Goal: Task Accomplishment & Management: Complete application form

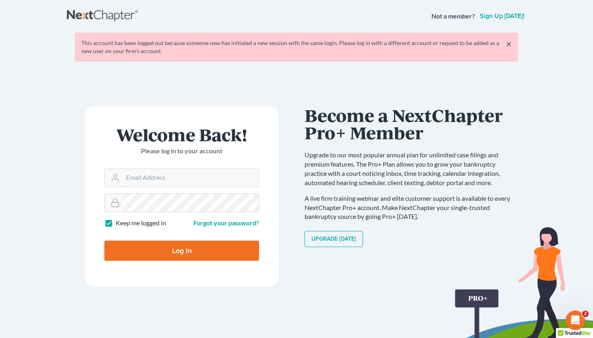
type input "[EMAIL_ADDRESS][DOMAIN_NAME]"
click at [230, 248] on input "Log In" at bounding box center [181, 251] width 155 height 20
type input "Thinking..."
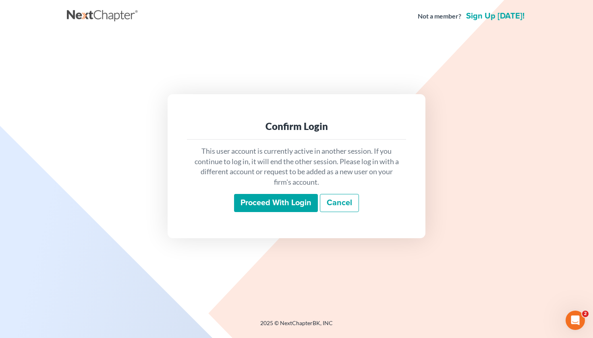
click at [270, 206] on input "Proceed with login" at bounding box center [276, 203] width 84 height 19
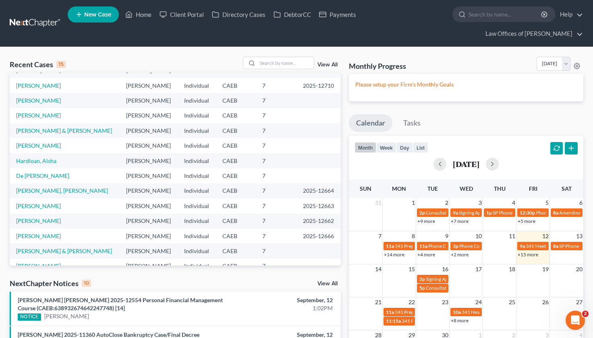
scroll to position [27, 0]
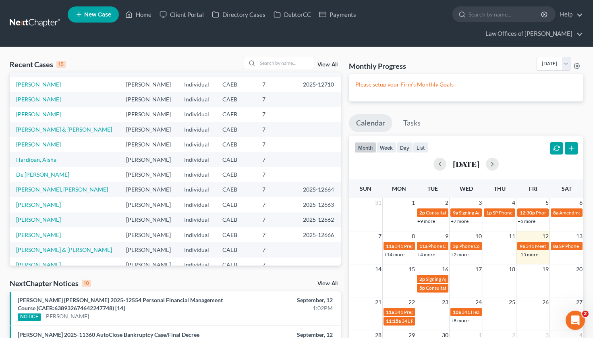
click at [526, 252] on link "+15 more" at bounding box center [528, 255] width 21 height 6
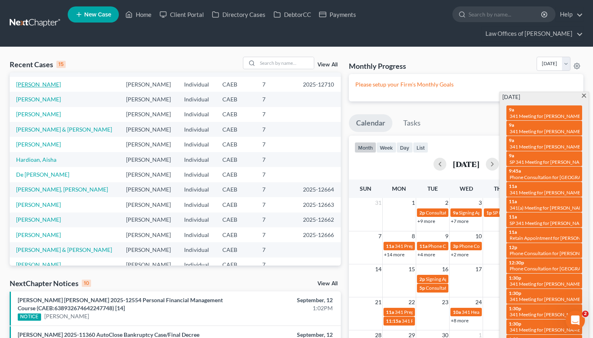
click at [61, 81] on link "[PERSON_NAME]" at bounding box center [38, 84] width 45 height 7
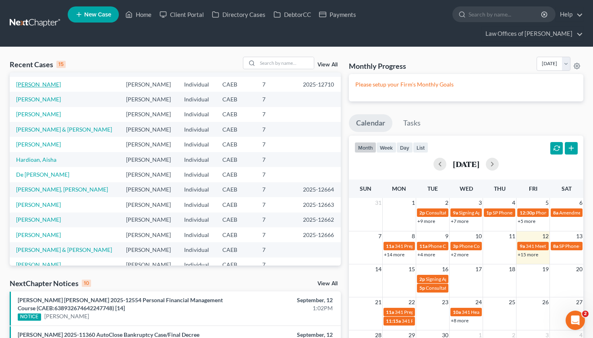
select select "5"
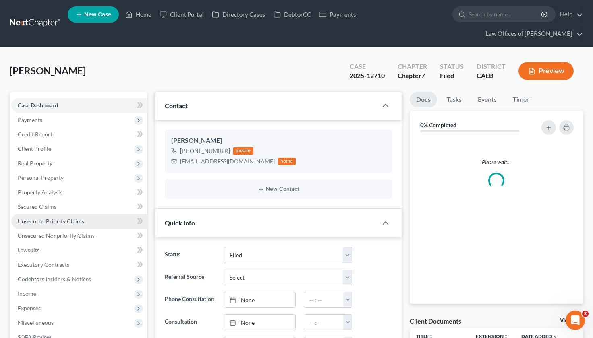
scroll to position [21, 0]
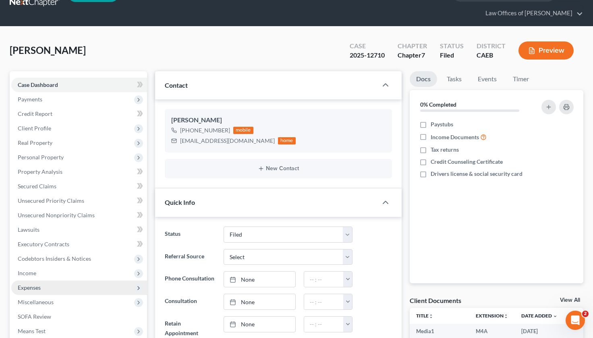
click at [46, 281] on span "Expenses" at bounding box center [79, 288] width 136 height 15
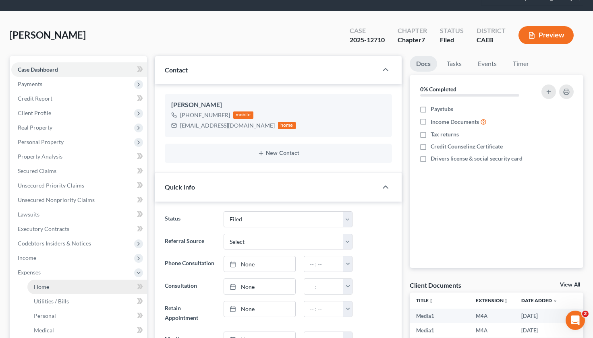
scroll to position [3341, 0]
click at [43, 280] on link "Home" at bounding box center [87, 287] width 120 height 15
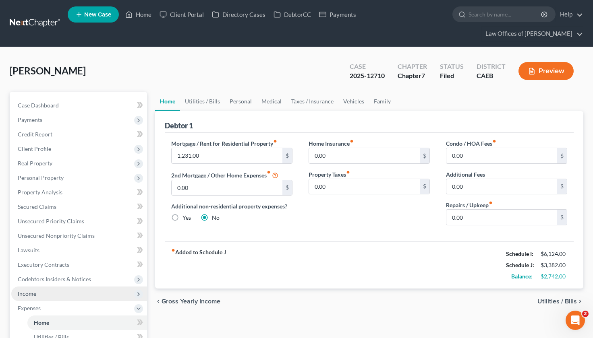
click at [50, 287] on span "Income" at bounding box center [79, 294] width 136 height 15
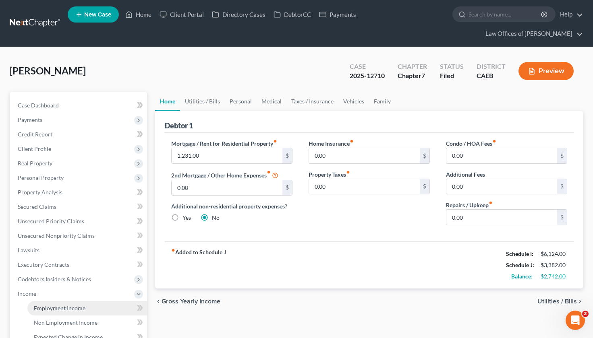
click at [58, 301] on link "Employment Income" at bounding box center [87, 308] width 120 height 15
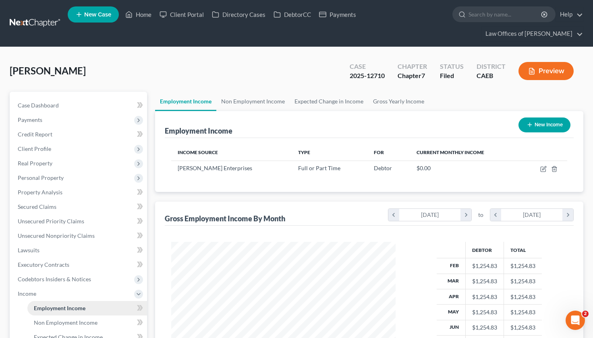
scroll to position [145, 240]
click at [544, 166] on icon "button" at bounding box center [543, 169] width 6 height 6
select select "0"
select select "3"
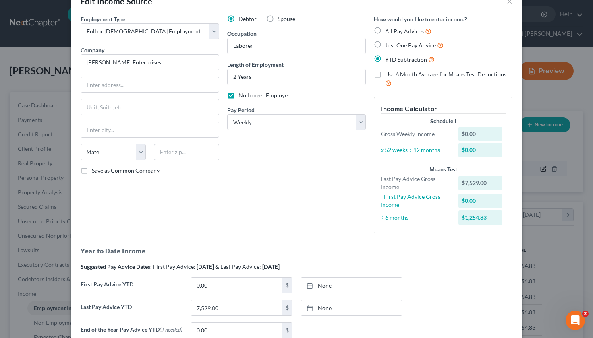
scroll to position [0, 0]
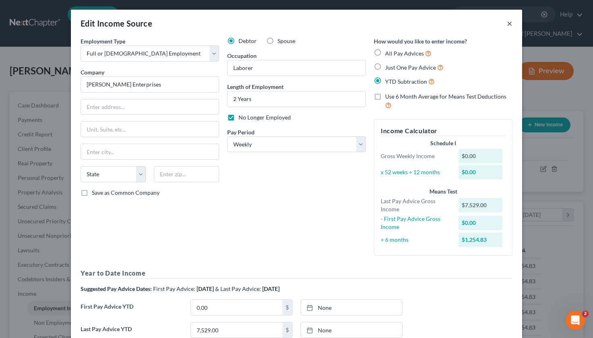
click at [510, 23] on button "×" at bounding box center [510, 24] width 6 height 10
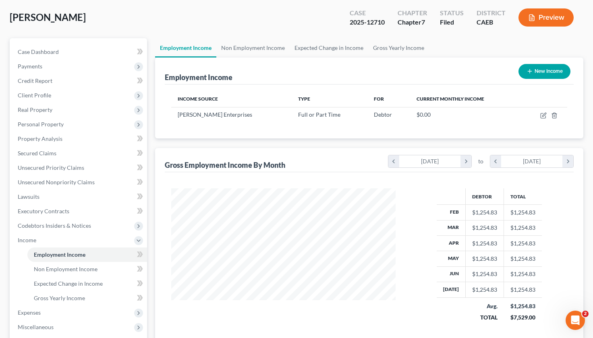
scroll to position [58, 0]
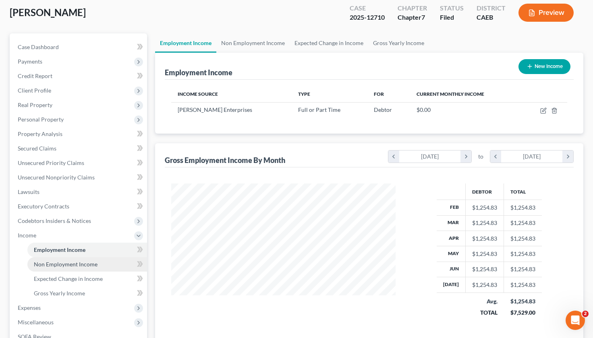
click at [88, 257] on link "Non Employment Income" at bounding box center [87, 264] width 120 height 15
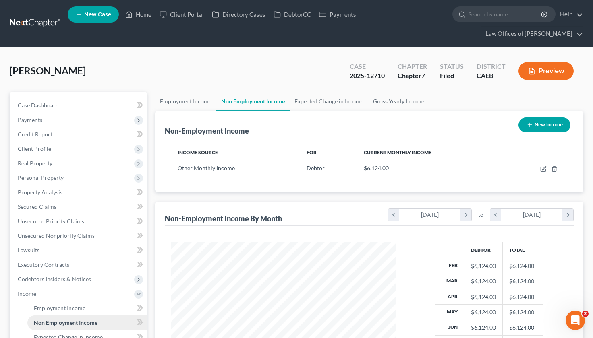
scroll to position [145, 240]
click at [544, 167] on icon "button" at bounding box center [543, 169] width 5 height 5
select select "13"
select select "1"
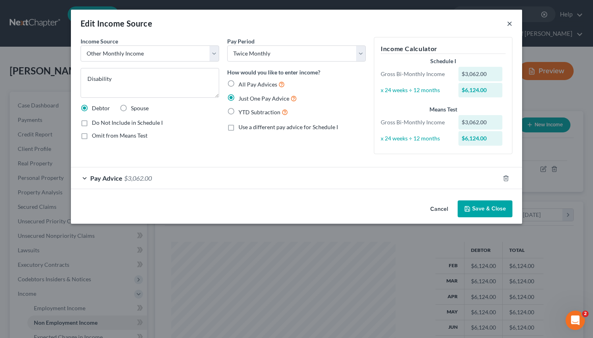
click at [511, 24] on button "×" at bounding box center [510, 24] width 6 height 10
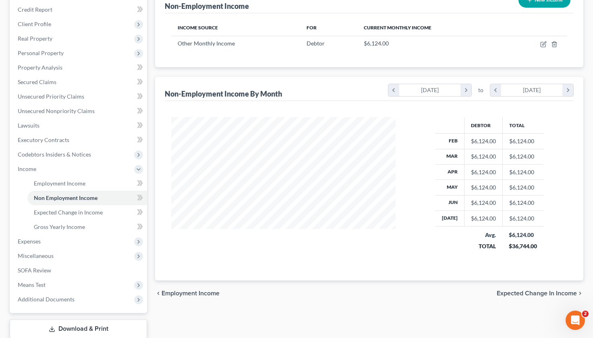
scroll to position [125, 0]
click at [49, 234] on span "Expenses" at bounding box center [79, 241] width 136 height 15
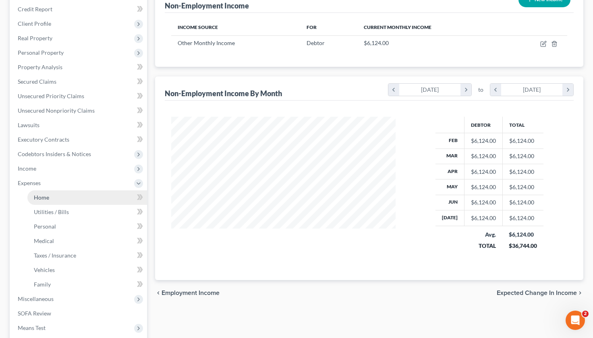
click at [52, 191] on link "Home" at bounding box center [87, 198] width 120 height 15
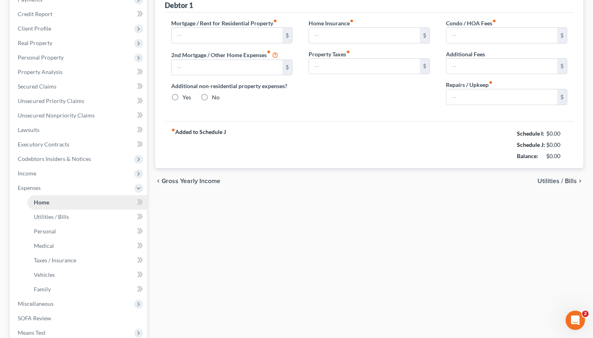
type input "1,231.00"
type input "0.00"
radio input "true"
type input "0.00"
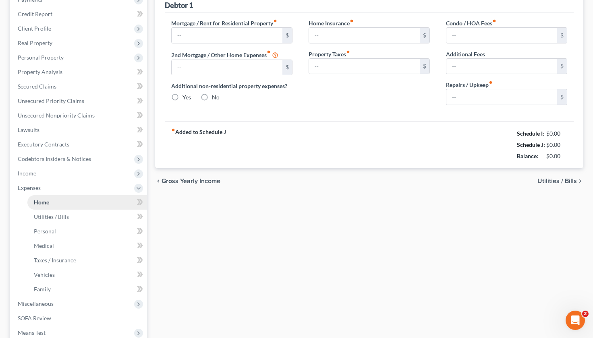
type input "0.00"
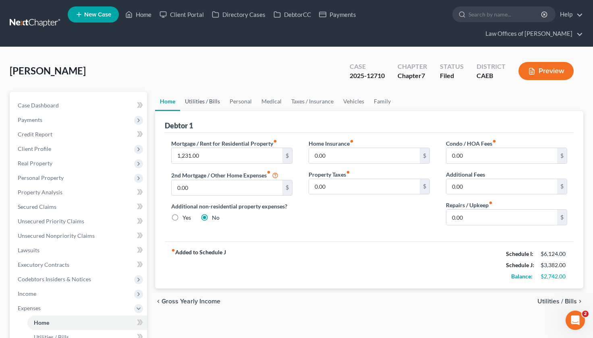
click at [209, 92] on link "Utilities / Bills" at bounding box center [202, 101] width 45 height 19
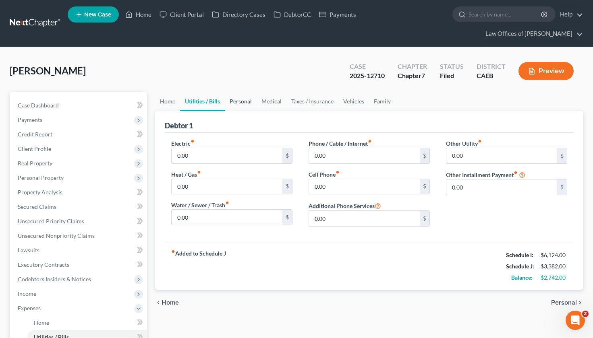
click at [238, 92] on link "Personal" at bounding box center [241, 101] width 32 height 19
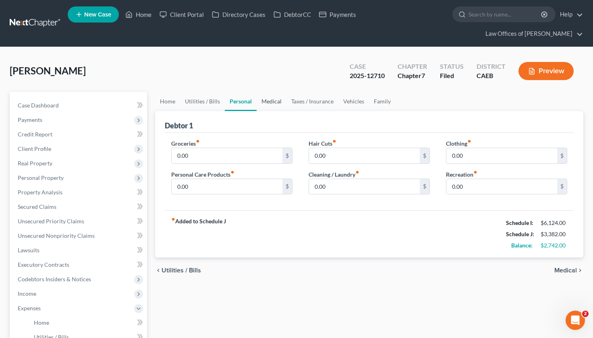
click at [274, 92] on link "Medical" at bounding box center [272, 101] width 30 height 19
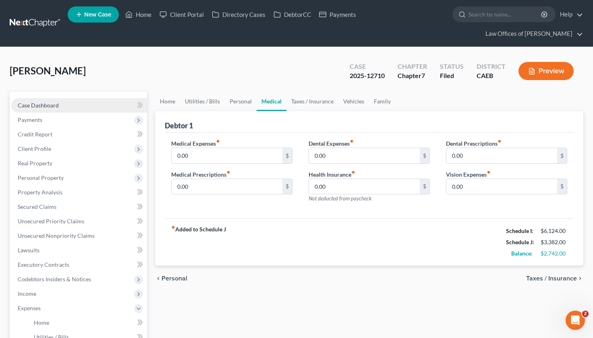
click at [68, 98] on link "Case Dashboard" at bounding box center [79, 105] width 136 height 15
select select "5"
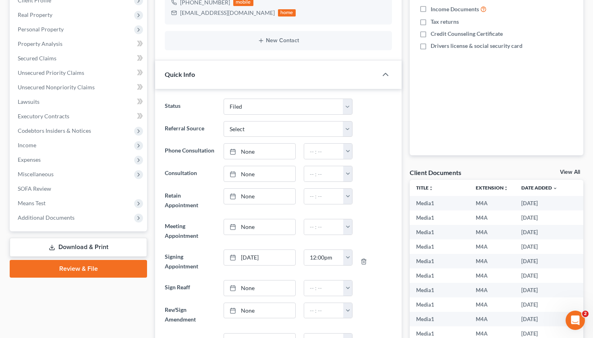
scroll to position [146, 0]
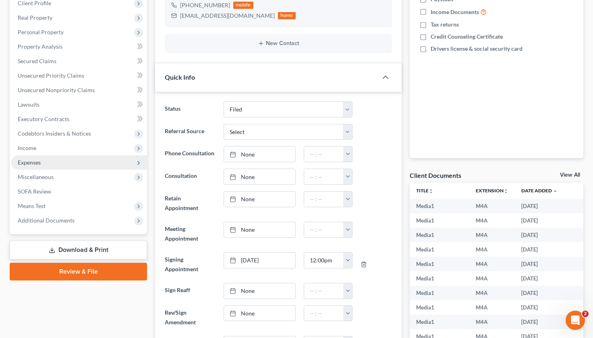
click at [58, 155] on span "Expenses" at bounding box center [79, 162] width 136 height 15
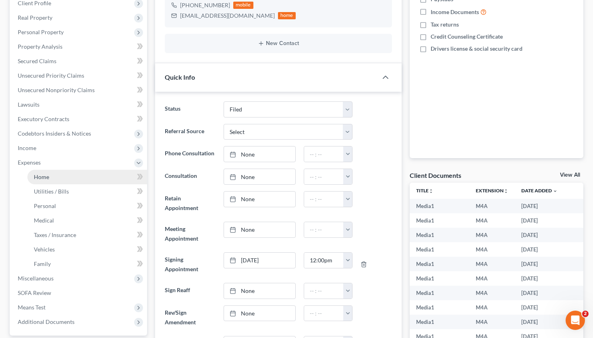
click at [54, 170] on link "Home" at bounding box center [87, 177] width 120 height 15
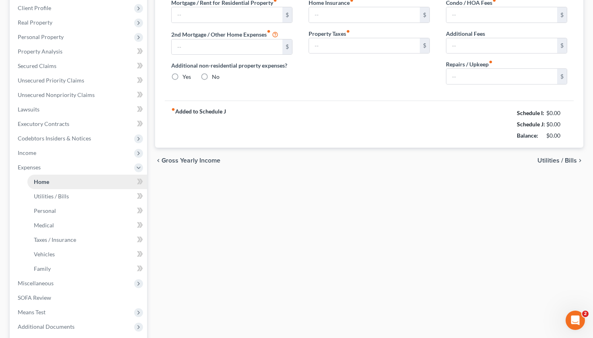
type input "1,231.00"
type input "0.00"
radio input "true"
type input "0.00"
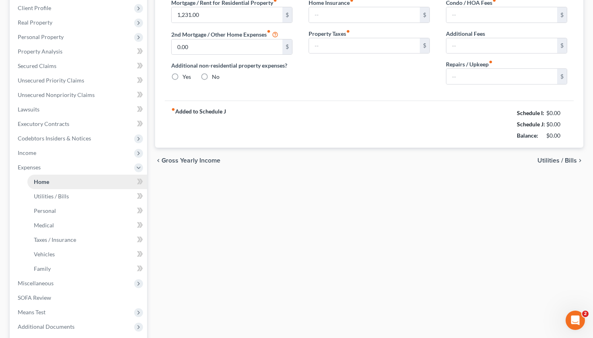
type input "0.00"
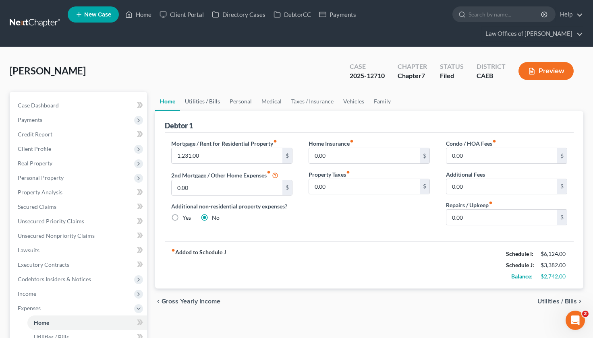
click at [204, 92] on link "Utilities / Bills" at bounding box center [202, 101] width 45 height 19
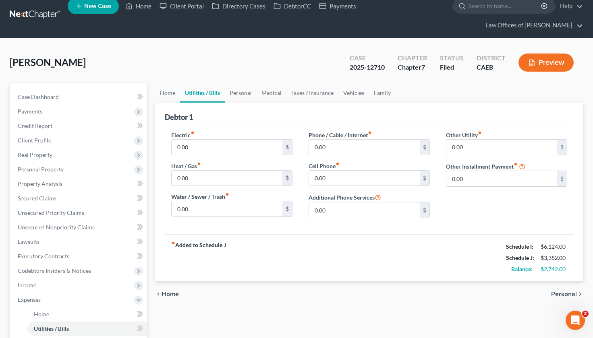
scroll to position [8, 0]
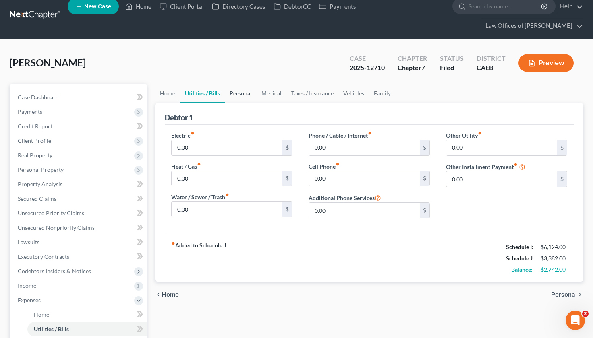
click at [246, 84] on link "Personal" at bounding box center [241, 93] width 32 height 19
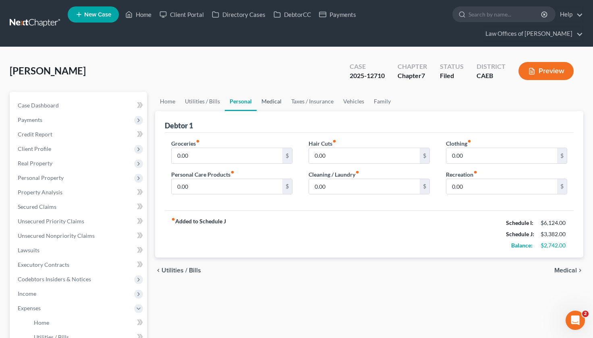
click at [278, 92] on link "Medical" at bounding box center [272, 101] width 30 height 19
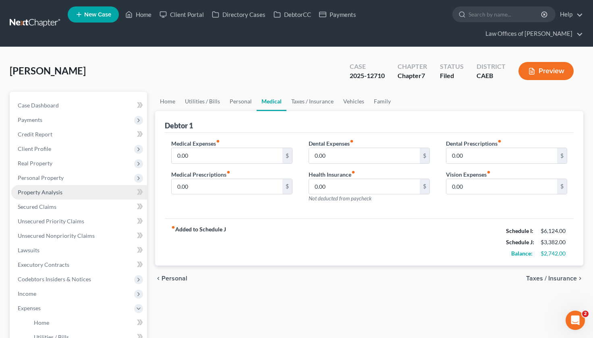
click at [68, 185] on link "Property Analysis" at bounding box center [79, 192] width 136 height 15
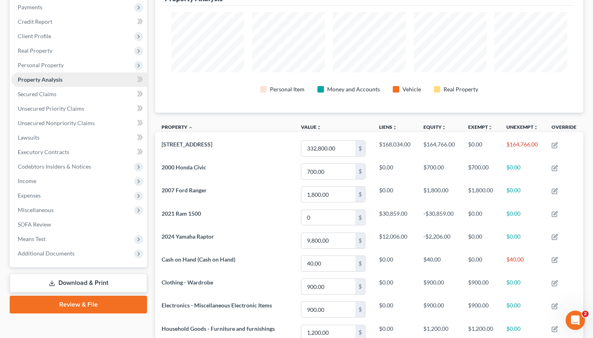
scroll to position [112, 0]
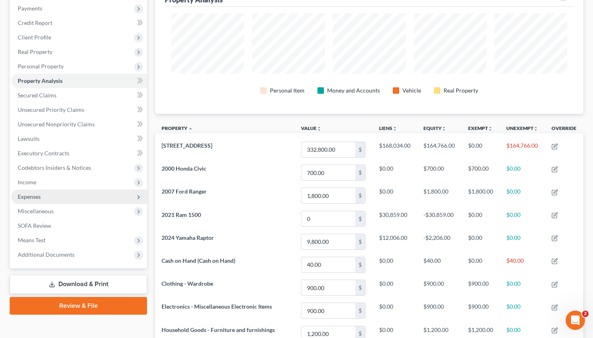
click at [54, 190] on span "Expenses" at bounding box center [79, 197] width 136 height 15
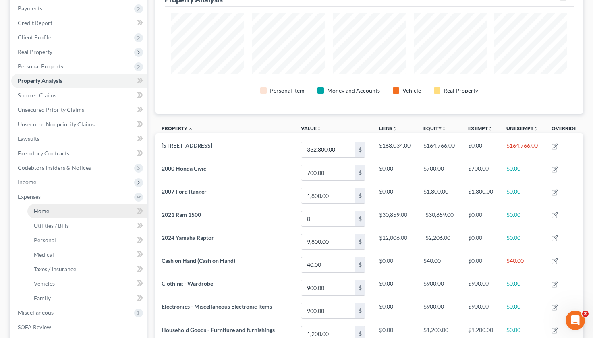
click at [46, 208] on span "Home" at bounding box center [41, 211] width 15 height 7
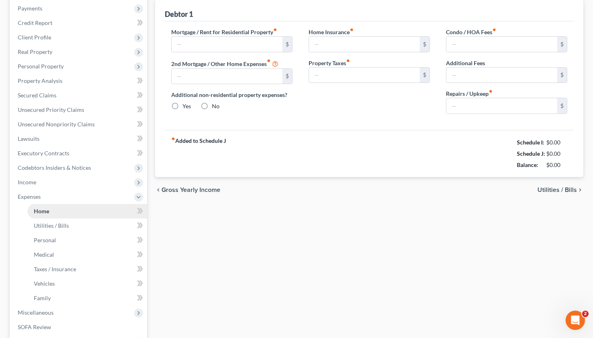
scroll to position [17, 0]
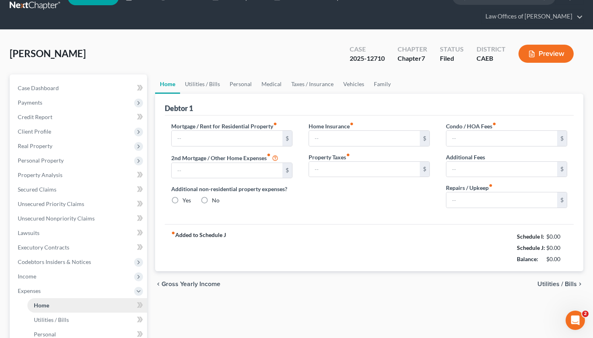
type input "1,231.00"
type input "0.00"
radio input "true"
type input "0.00"
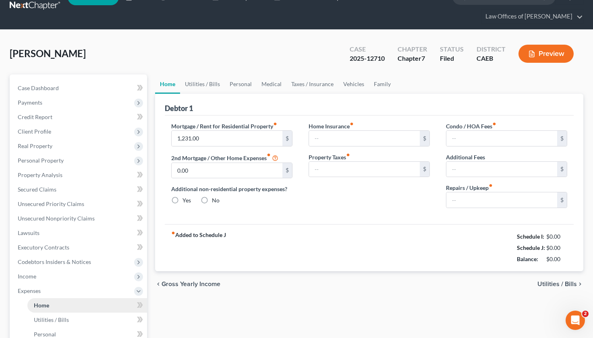
type input "0.00"
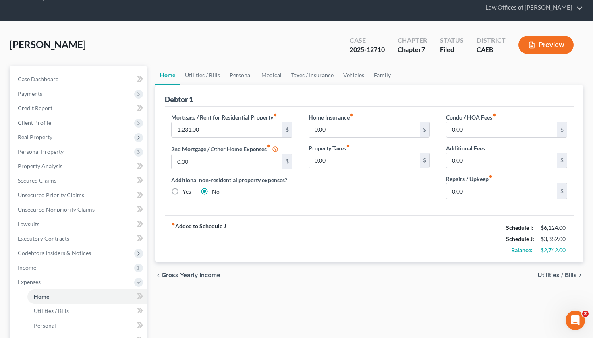
scroll to position [27, 0]
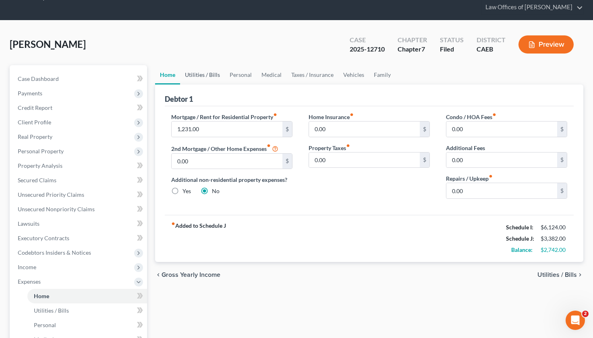
click at [208, 65] on link "Utilities / Bills" at bounding box center [202, 74] width 45 height 19
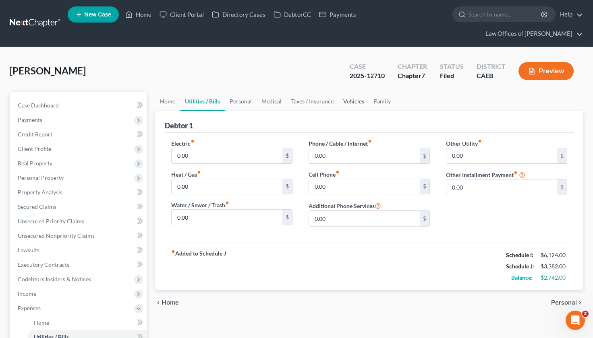
click at [347, 92] on link "Vehicles" at bounding box center [353, 101] width 31 height 19
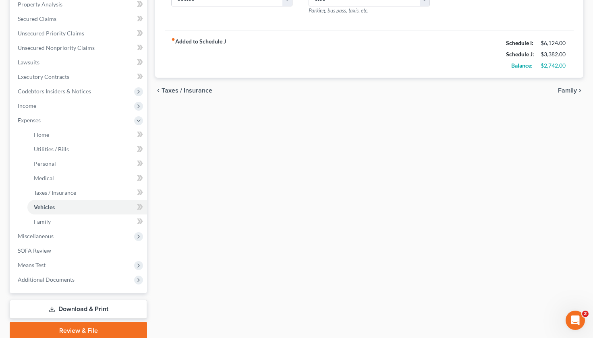
scroll to position [191, 0]
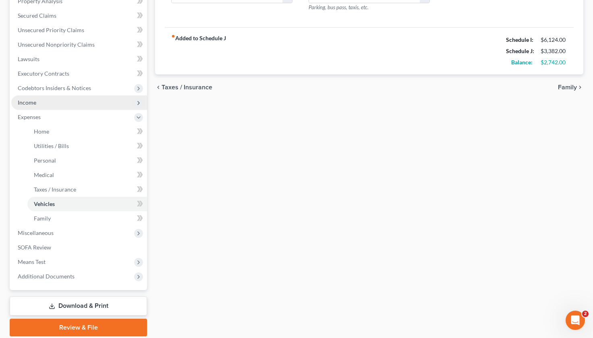
click at [46, 95] on span "Income" at bounding box center [79, 102] width 136 height 15
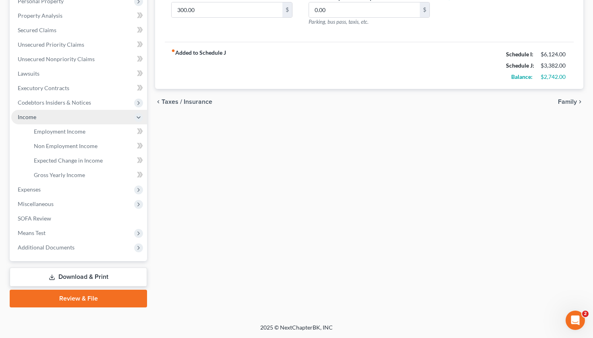
scroll to position [162, 0]
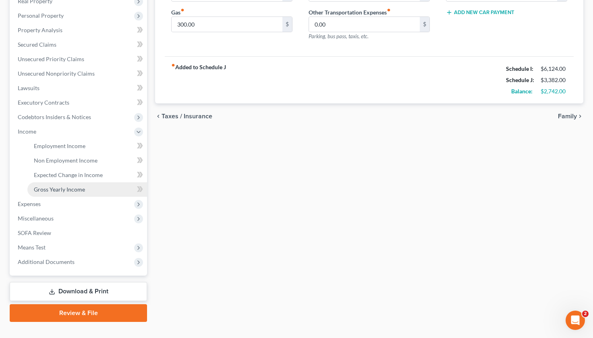
click at [83, 186] on span "Gross Yearly Income" at bounding box center [59, 189] width 51 height 7
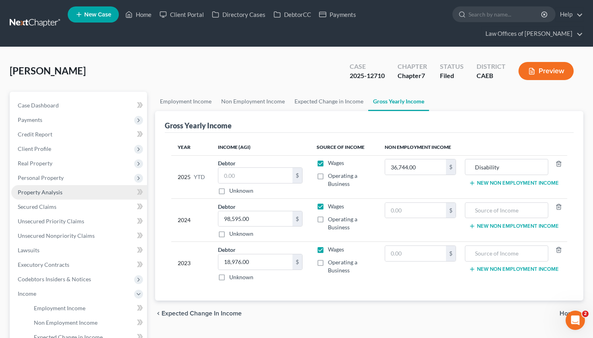
click at [56, 185] on link "Property Analysis" at bounding box center [79, 192] width 136 height 15
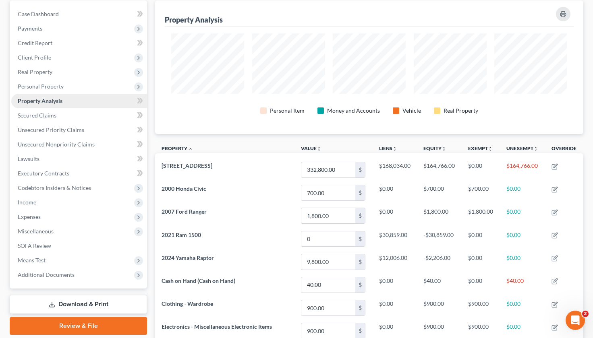
scroll to position [90, 0]
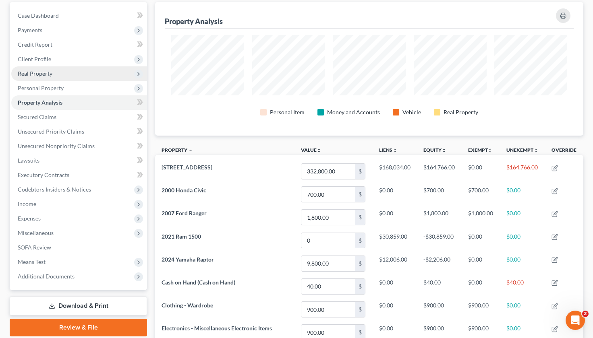
click at [57, 66] on span "Real Property" at bounding box center [79, 73] width 136 height 15
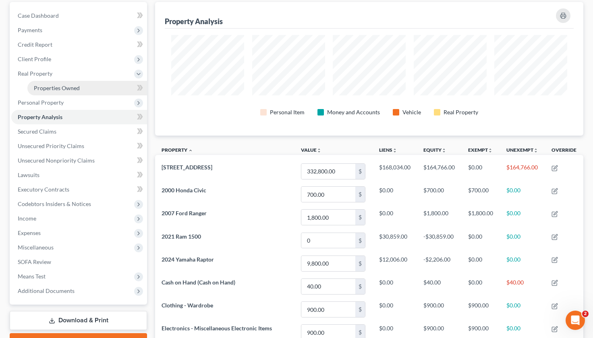
click at [56, 81] on link "Properties Owned" at bounding box center [87, 88] width 120 height 15
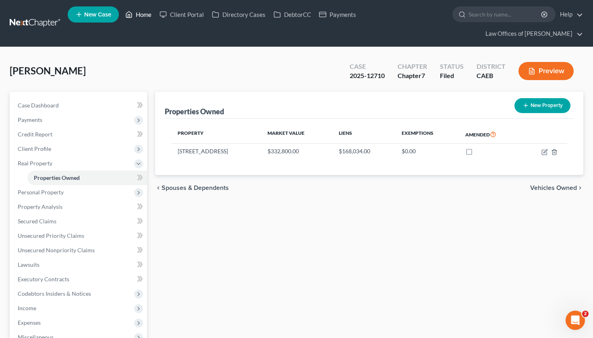
click at [142, 14] on link "Home" at bounding box center [138, 14] width 34 height 15
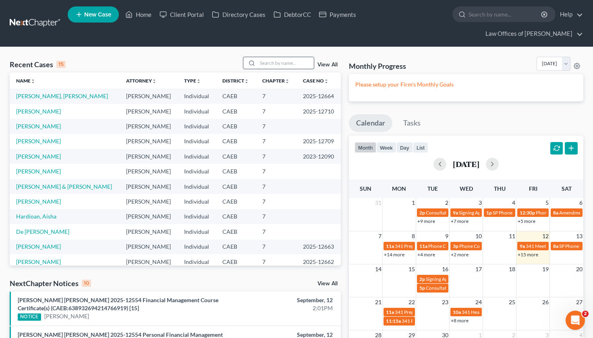
click at [282, 57] on input "search" at bounding box center [285, 63] width 56 height 12
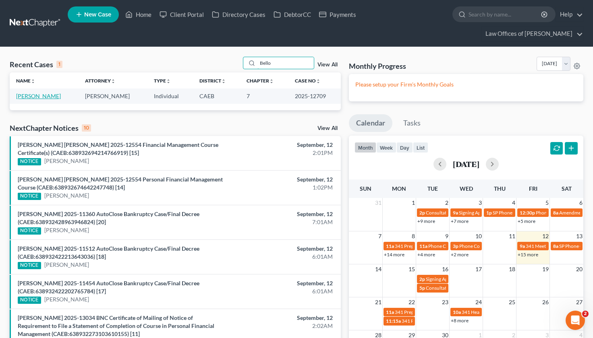
type input "Bello"
click at [33, 93] on link "[PERSON_NAME]" at bounding box center [38, 96] width 45 height 7
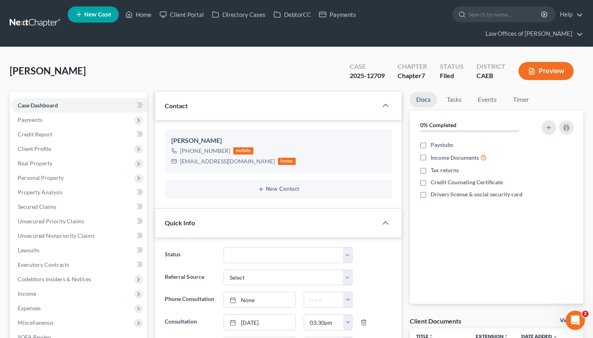
scroll to position [582, 0]
click at [62, 185] on link "Property Analysis" at bounding box center [79, 192] width 136 height 15
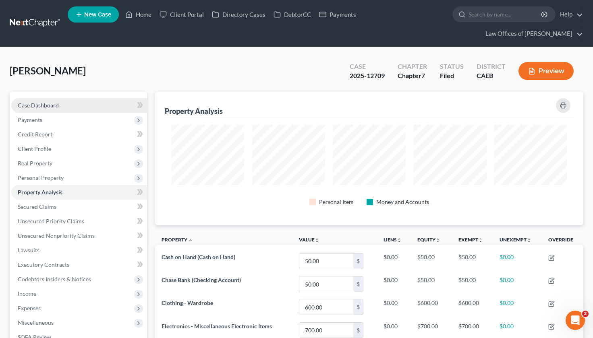
click at [89, 98] on link "Case Dashboard" at bounding box center [79, 105] width 136 height 15
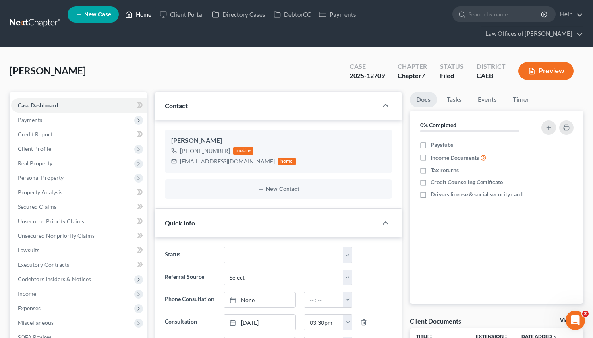
click at [140, 20] on link "Home" at bounding box center [138, 14] width 34 height 15
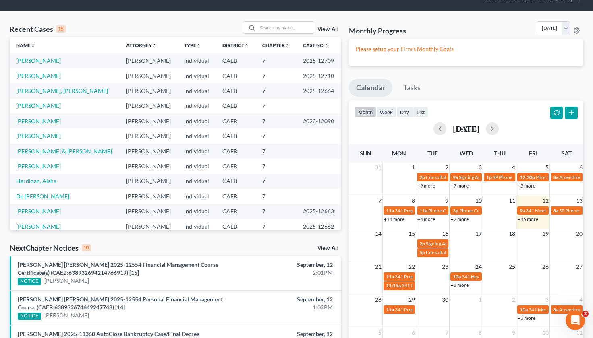
scroll to position [37, 0]
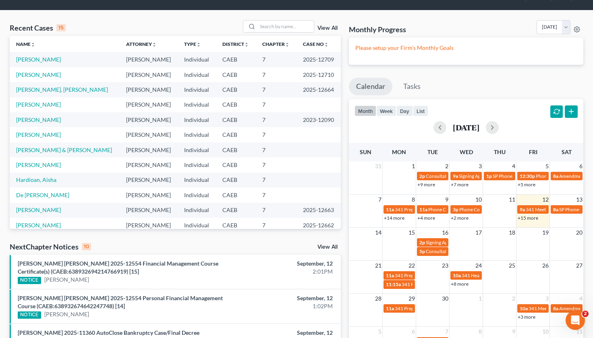
click at [524, 215] on link "+15 more" at bounding box center [528, 218] width 21 height 6
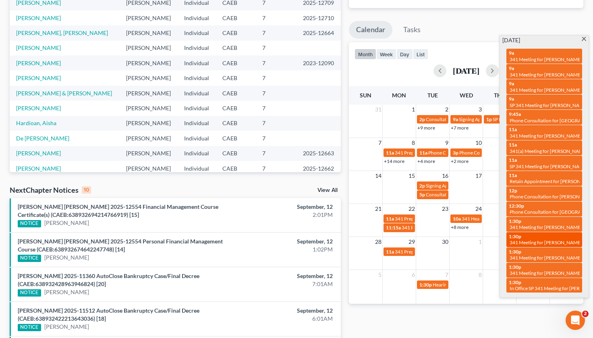
scroll to position [103, 0]
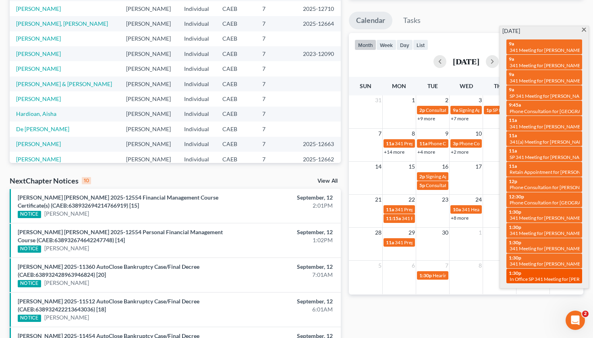
click at [549, 270] on div "1:30p In Office SP 341 Meeting for [PERSON_NAME] [PERSON_NAME] and [PERSON_NAME]" at bounding box center [544, 276] width 71 height 12
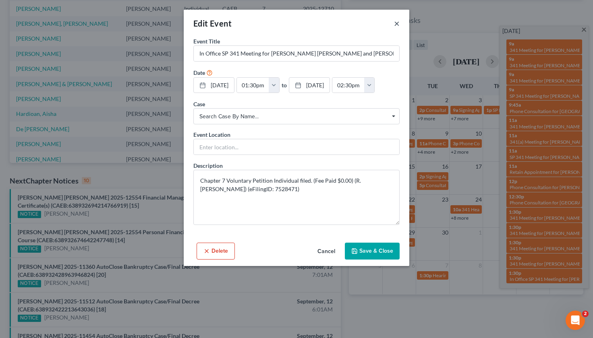
click at [395, 20] on button "×" at bounding box center [397, 24] width 6 height 10
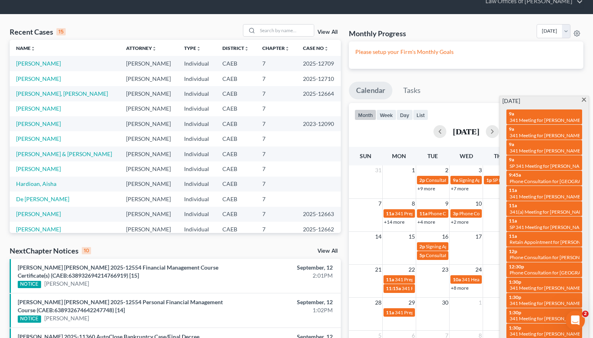
scroll to position [0, 0]
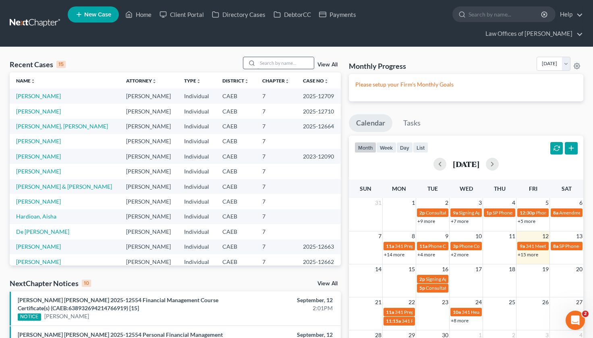
click at [269, 57] on input "search" at bounding box center [285, 63] width 56 height 12
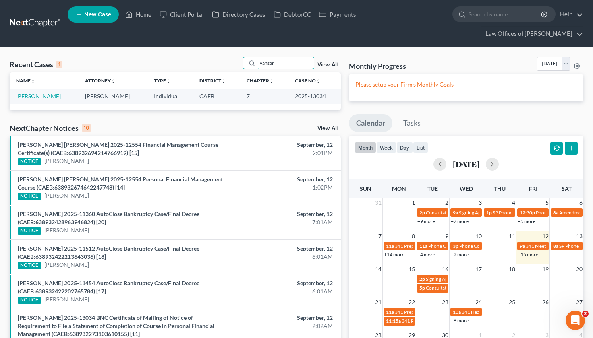
type input "vansan"
click at [47, 93] on link "[PERSON_NAME]" at bounding box center [38, 96] width 45 height 7
select select "5"
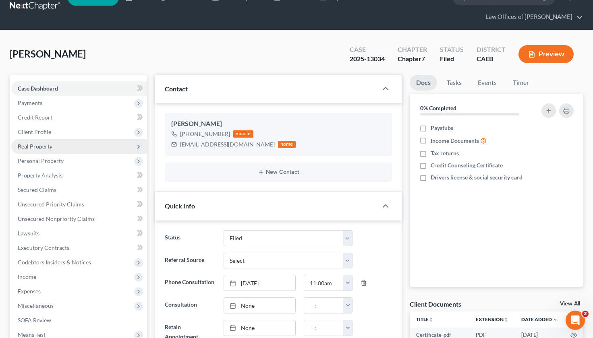
scroll to position [17, 0]
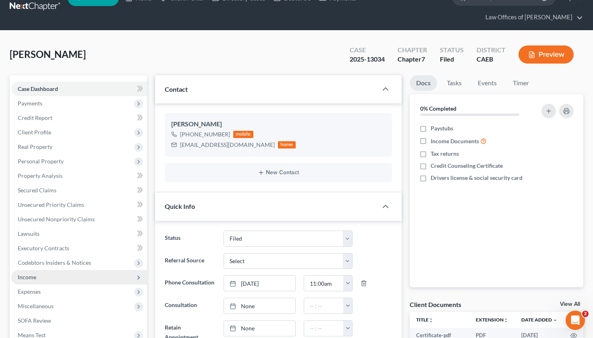
click at [44, 270] on span "Income" at bounding box center [79, 277] width 136 height 15
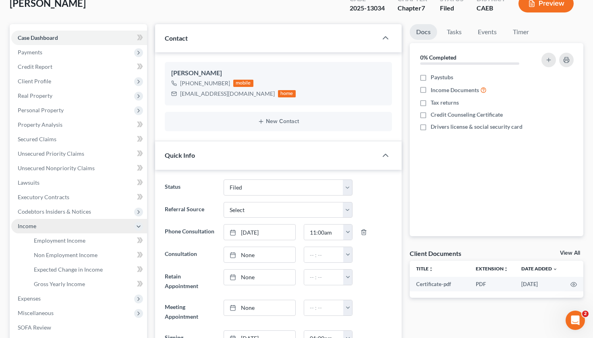
scroll to position [65, 0]
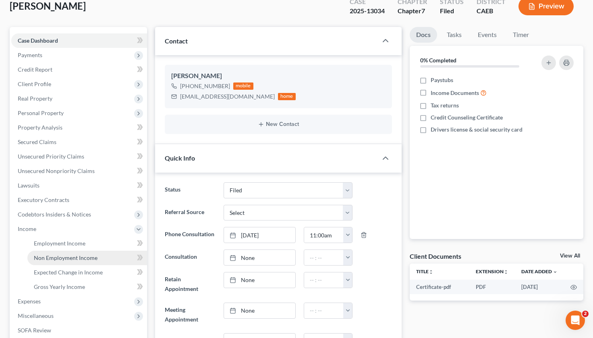
click at [67, 255] on span "Non Employment Income" at bounding box center [66, 258] width 64 height 7
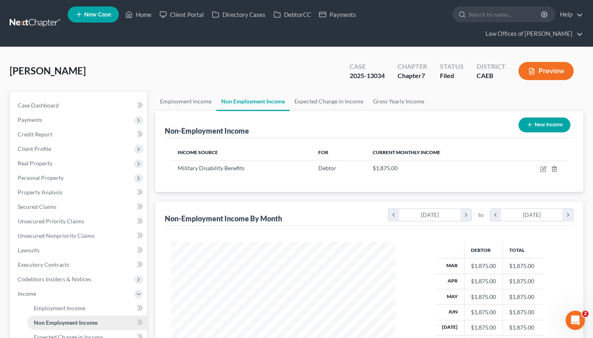
scroll to position [145, 240]
click at [543, 166] on icon "button" at bounding box center [543, 169] width 6 height 6
select select "12"
select select "0"
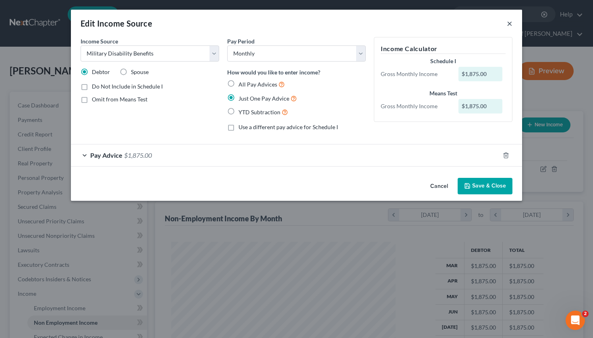
click at [508, 26] on button "×" at bounding box center [510, 24] width 6 height 10
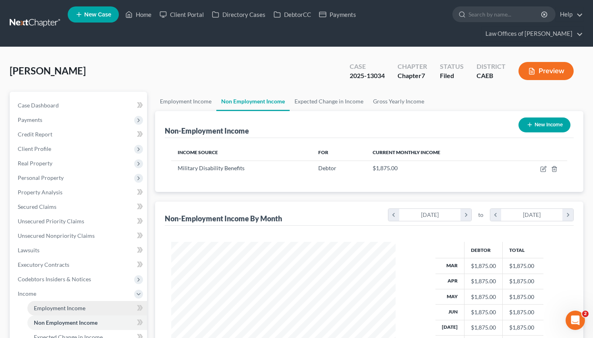
click at [70, 305] on span "Employment Income" at bounding box center [60, 308] width 52 height 7
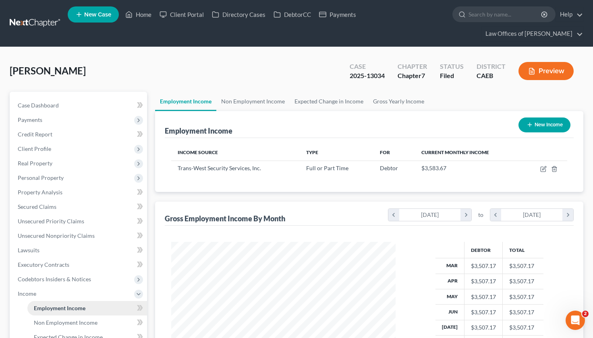
scroll to position [145, 240]
click at [27, 301] on link "Employment Income" at bounding box center [87, 308] width 120 height 15
click at [78, 98] on link "Case Dashboard" at bounding box center [79, 105] width 136 height 15
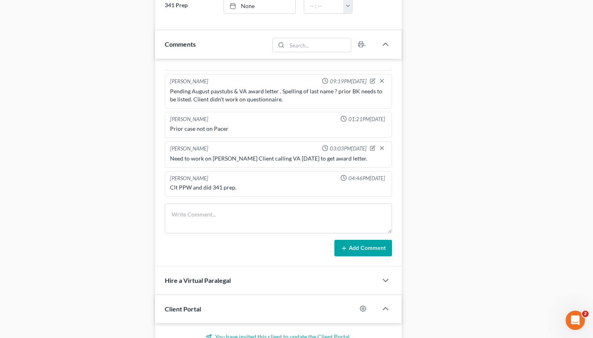
scroll to position [455, 0]
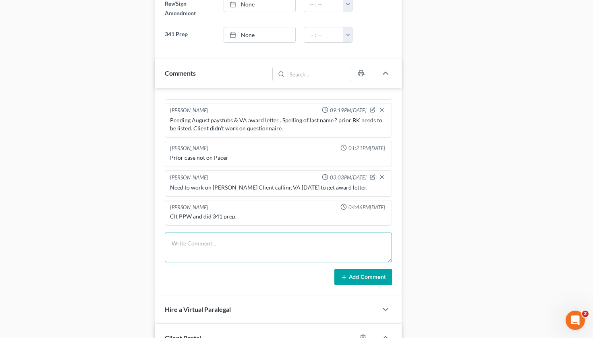
click at [210, 233] on textarea at bounding box center [278, 248] width 227 height 30
type textarea "Client said he will get the award letter [DATE]. We will hold 521."
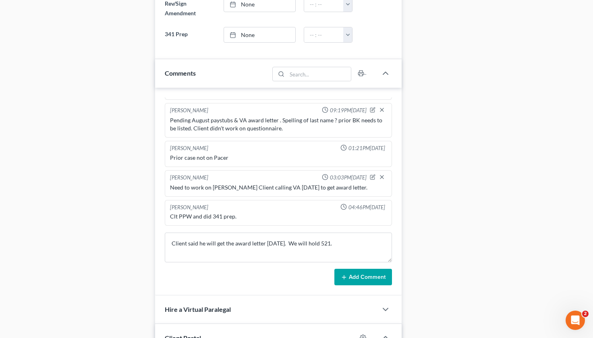
click at [360, 269] on button "Add Comment" at bounding box center [363, 277] width 58 height 17
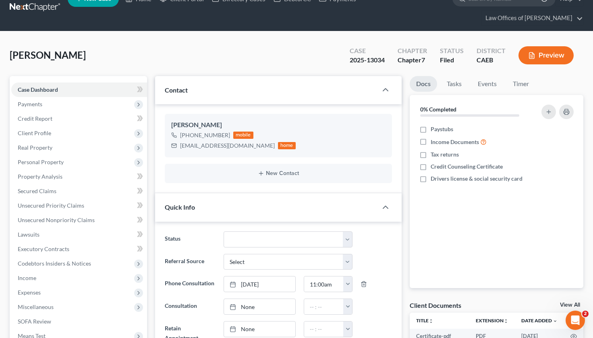
scroll to position [0, 0]
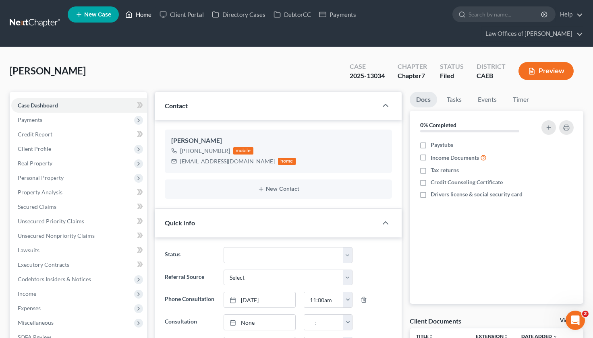
click at [151, 17] on link "Home" at bounding box center [138, 14] width 34 height 15
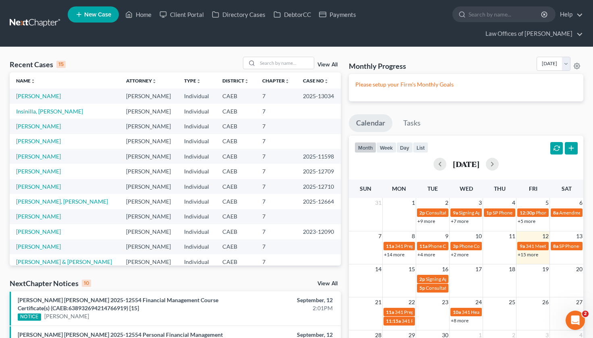
click at [527, 252] on link "+15 more" at bounding box center [528, 255] width 21 height 6
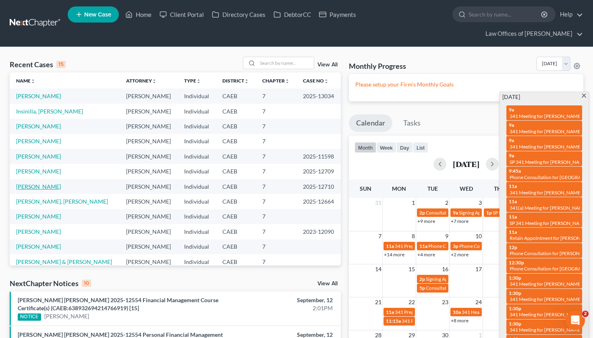
click at [38, 183] on link "[PERSON_NAME]" at bounding box center [38, 186] width 45 height 7
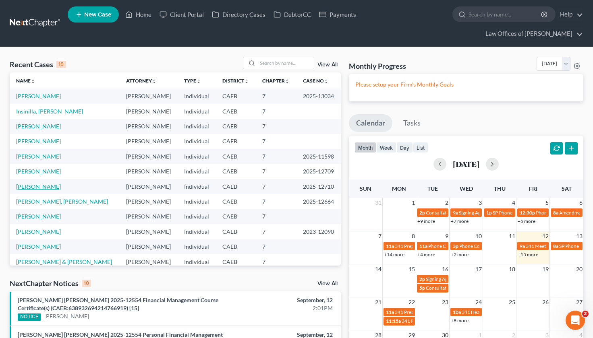
select select "5"
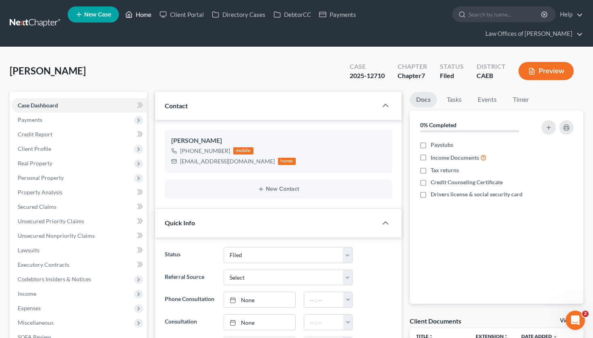
click at [142, 16] on link "Home" at bounding box center [138, 14] width 34 height 15
